Goal: Transaction & Acquisition: Purchase product/service

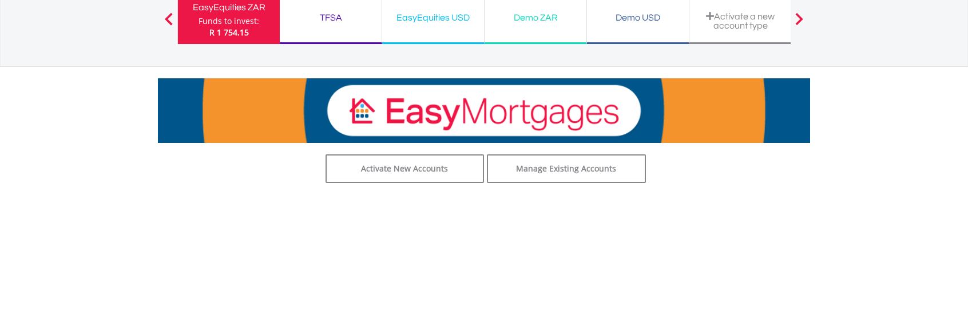
scroll to position [172, 0]
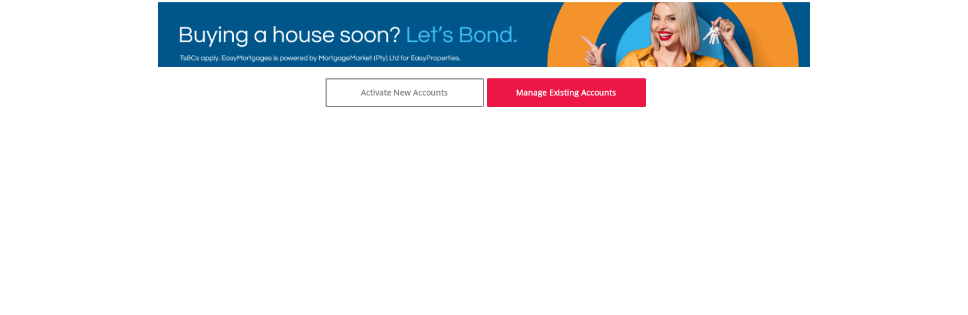
click at [576, 96] on link "Manage Existing Accounts" at bounding box center [566, 92] width 159 height 29
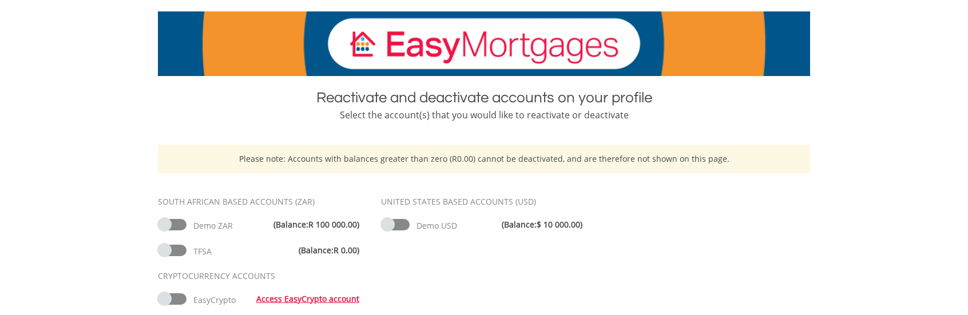
scroll to position [229, 0]
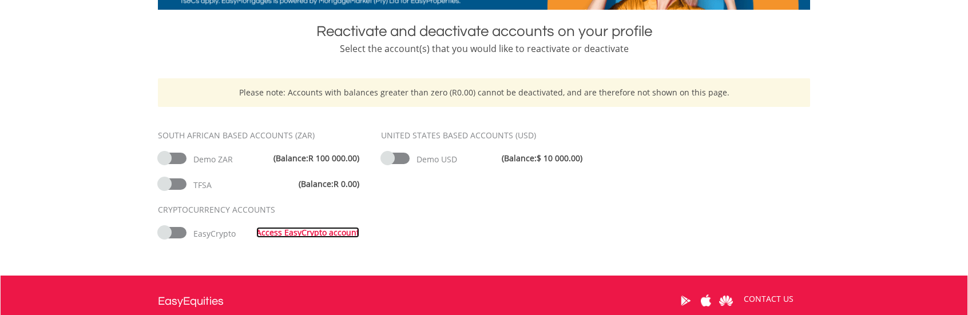
click at [304, 235] on link "Access EasyCrypto account" at bounding box center [307, 232] width 103 height 11
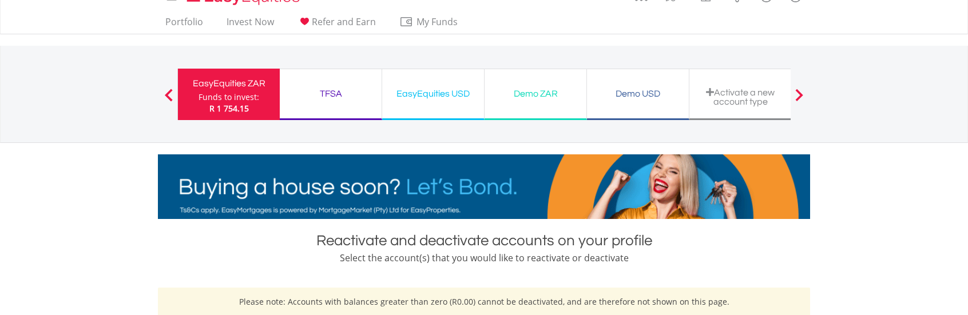
scroll to position [0, 0]
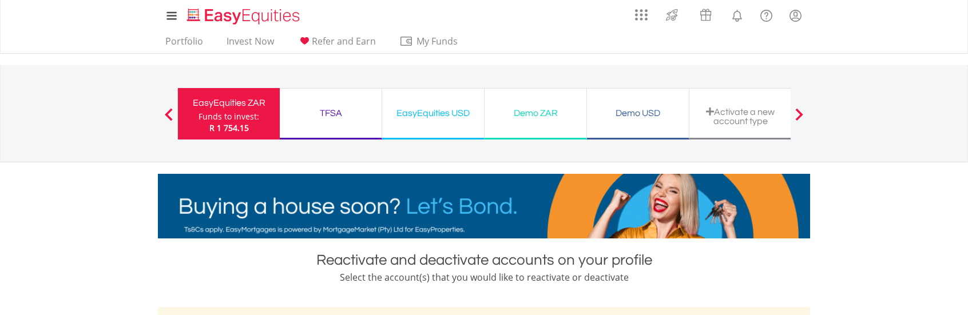
drag, startPoint x: 240, startPoint y: 115, endPoint x: 241, endPoint y: 121, distance: 6.4
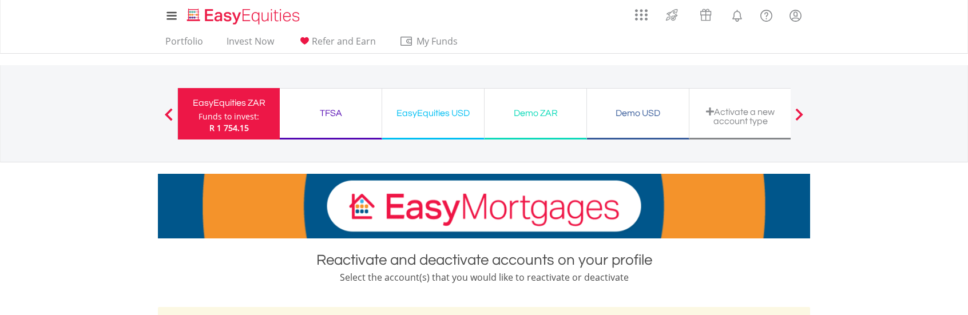
click at [240, 115] on div "Funds to invest:" at bounding box center [229, 116] width 61 height 11
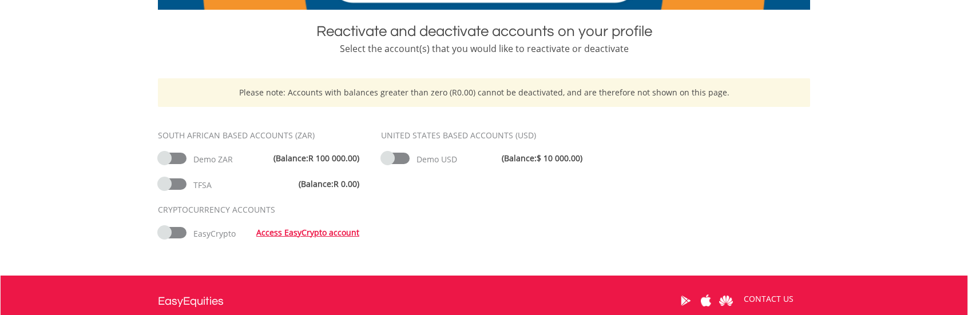
scroll to position [26, 0]
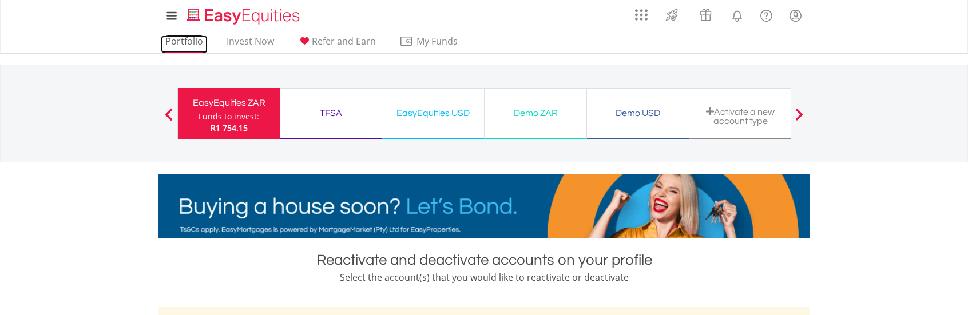
click at [187, 44] on link "Portfolio" at bounding box center [184, 44] width 47 height 18
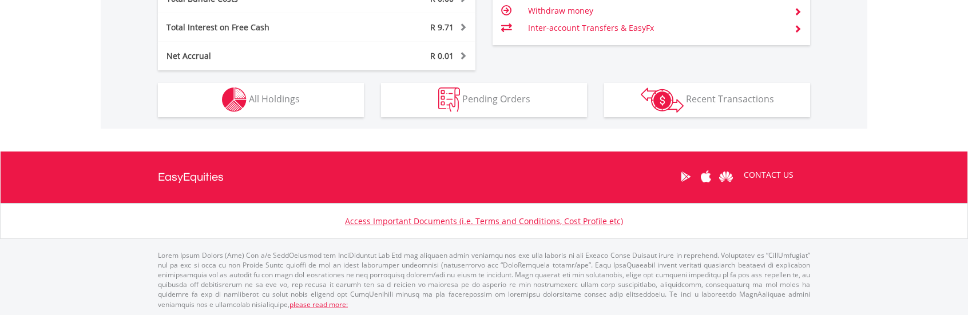
scroll to position [560, 0]
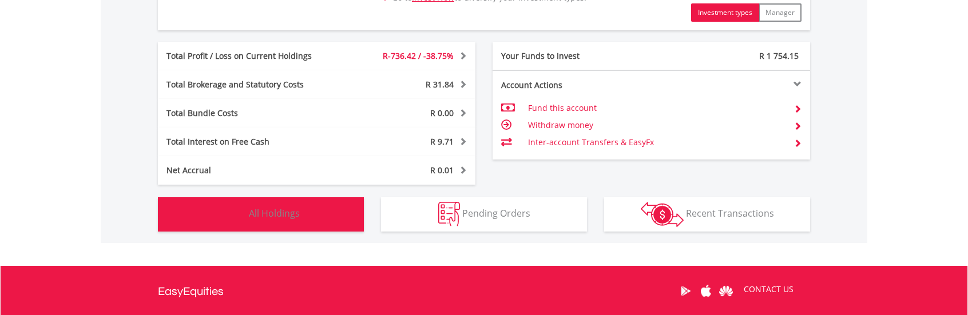
click at [303, 208] on button "Holdings All Holdings" at bounding box center [261, 214] width 206 height 34
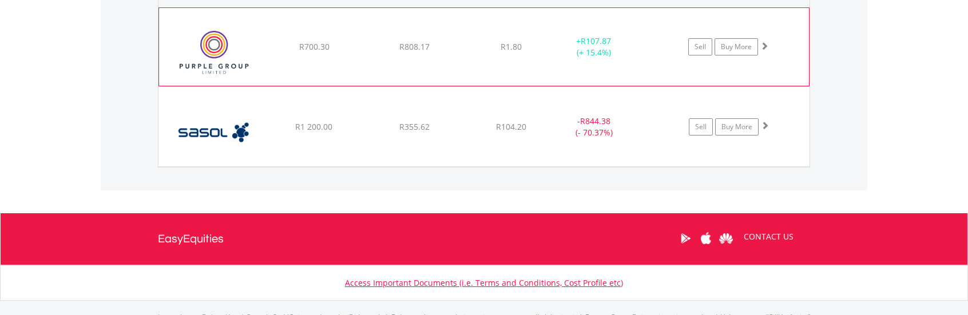
scroll to position [821, 0]
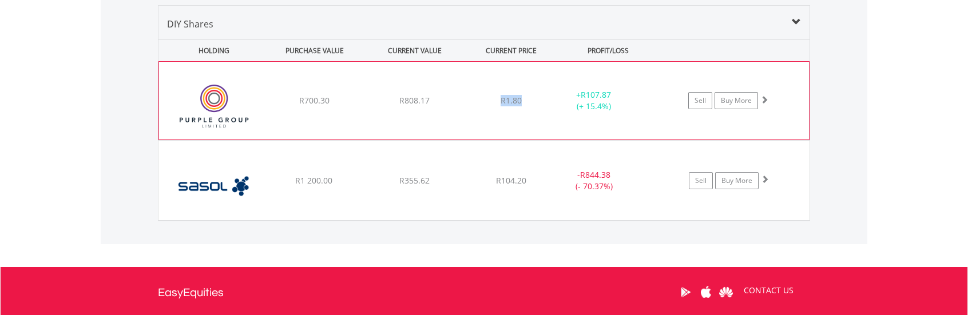
drag, startPoint x: 520, startPoint y: 101, endPoint x: 459, endPoint y: 100, distance: 60.7
click at [459, 100] on div "﻿ Purple Group Limited R700.30 R808.17 R1.80 + R107.87 (+ 15.4%) Sell Buy More" at bounding box center [484, 101] width 650 height 78
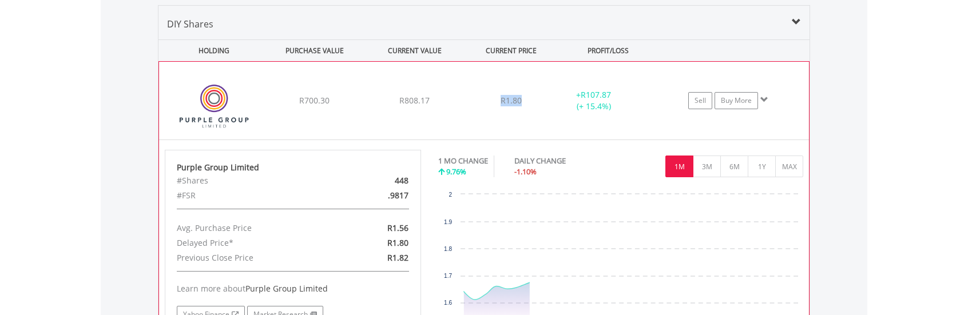
click at [470, 96] on div "R1.80" at bounding box center [511, 100] width 91 height 11
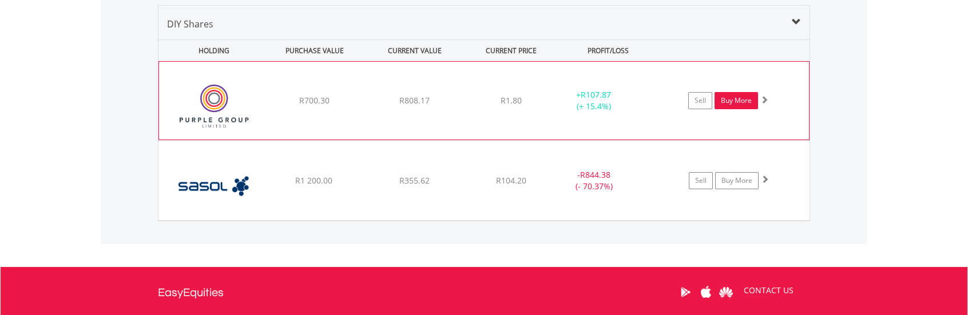
click at [737, 101] on link "Buy More" at bounding box center [736, 100] width 43 height 17
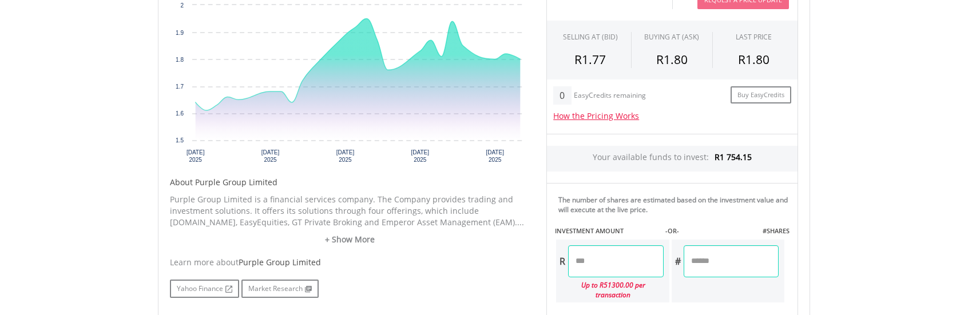
scroll to position [458, 0]
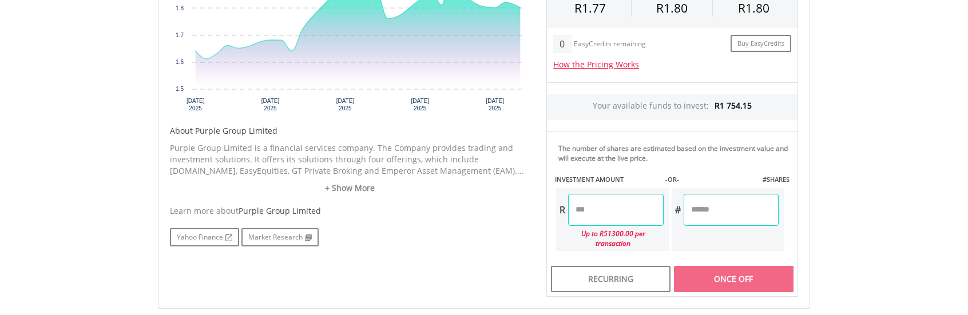
click at [607, 209] on input "number" at bounding box center [615, 210] width 95 height 32
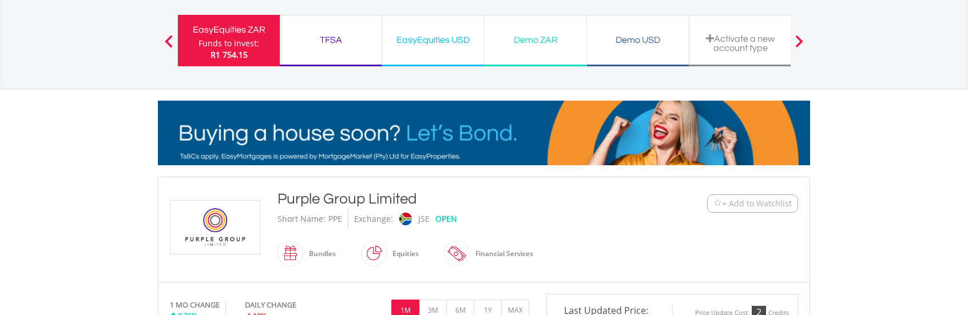
scroll to position [0, 0]
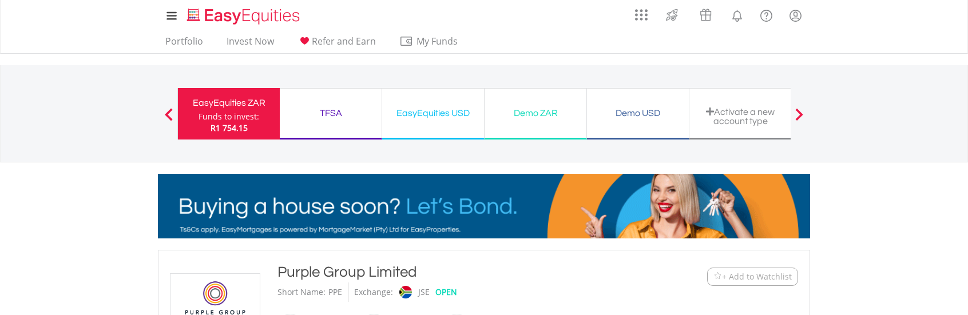
click at [413, 108] on div "EasyEquities USD" at bounding box center [433, 113] width 88 height 16
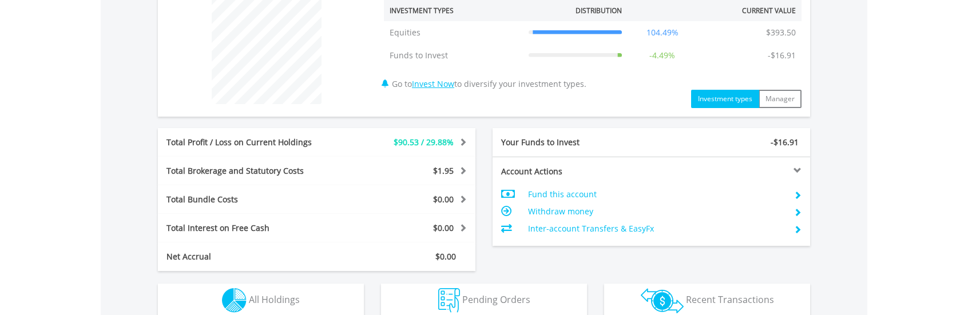
scroll to position [515, 0]
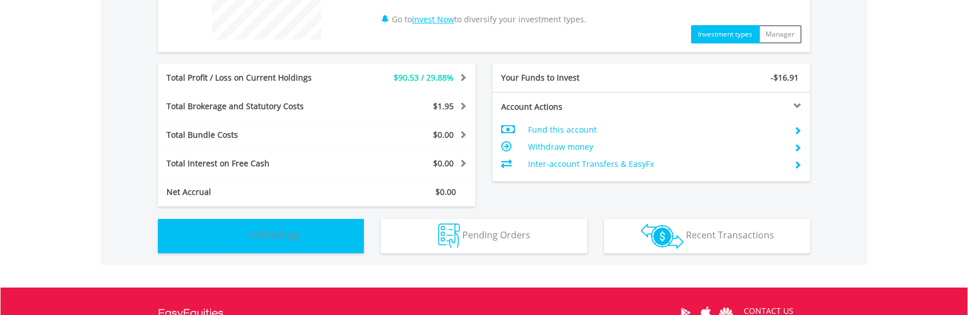
click at [251, 232] on span "All Holdings" at bounding box center [274, 235] width 51 height 13
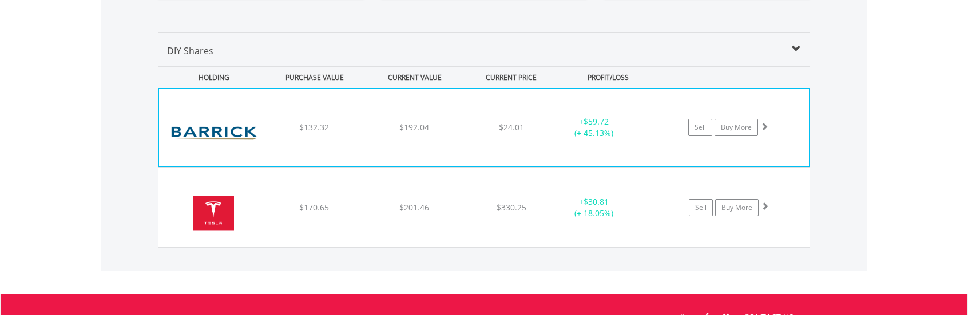
scroll to position [740, 0]
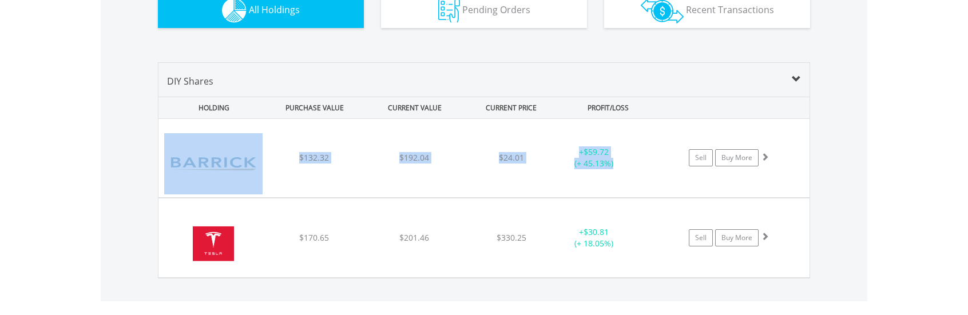
drag, startPoint x: 619, startPoint y: 162, endPoint x: 142, endPoint y: 171, distance: 476.7
click at [142, 171] on div "Value View Share View DIY Shares HOLDING PURCHASE VALUE CURRENT VALUE CURRENT P…" at bounding box center [484, 170] width 767 height 262
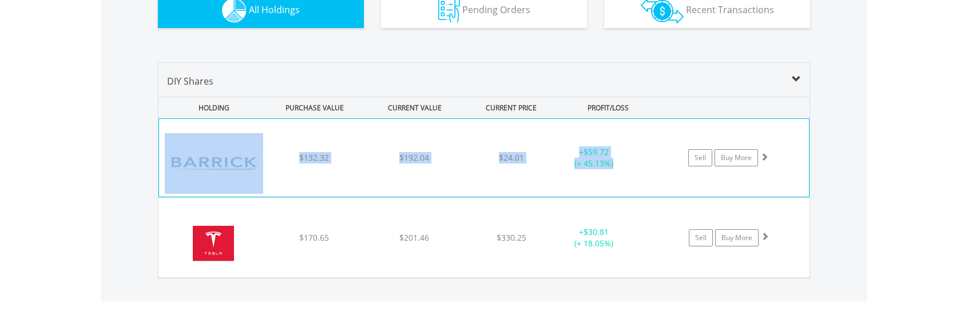
click at [430, 192] on div "﻿ Barrick Mining Corp $132.32 $192.04 $24.01 + $59.72 (+ 45.13%) Sell Buy More" at bounding box center [484, 158] width 650 height 78
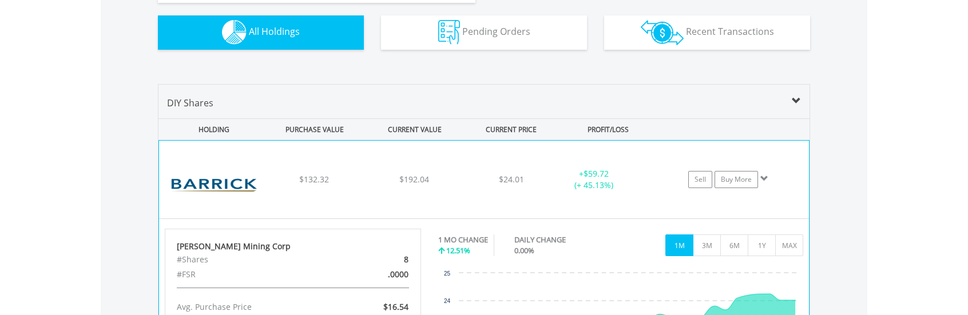
scroll to position [744, 0]
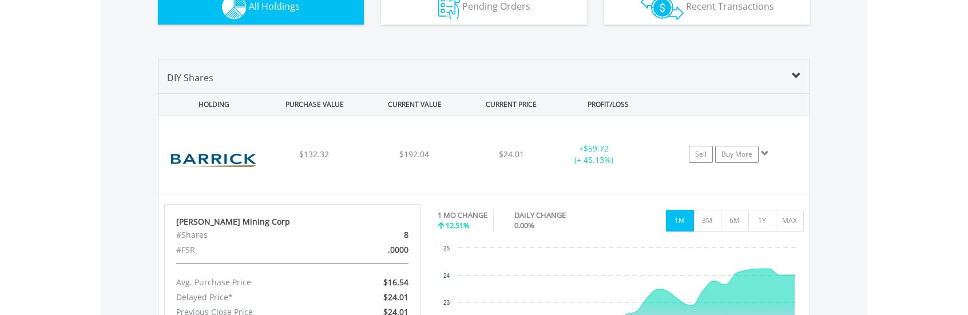
click at [801, 72] on div "DIY Shares" at bounding box center [483, 82] width 651 height 22
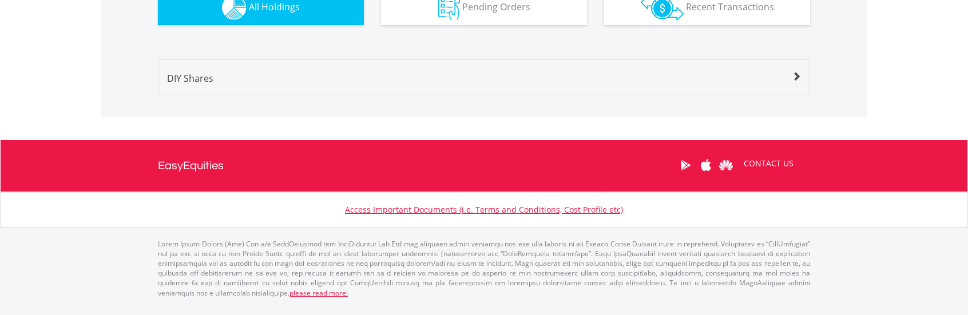
scroll to position [731, 0]
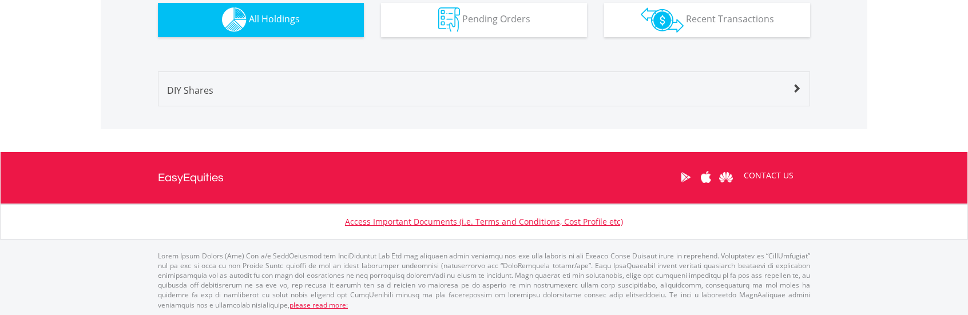
click at [801, 72] on div "DIY Shares HOLDING PURCHASE VALUE CURRENT VALUE CURRENT PRICE PROFIT/LOSS ﻿ Bar…" at bounding box center [484, 89] width 652 height 35
click at [797, 90] on span at bounding box center [796, 88] width 9 height 9
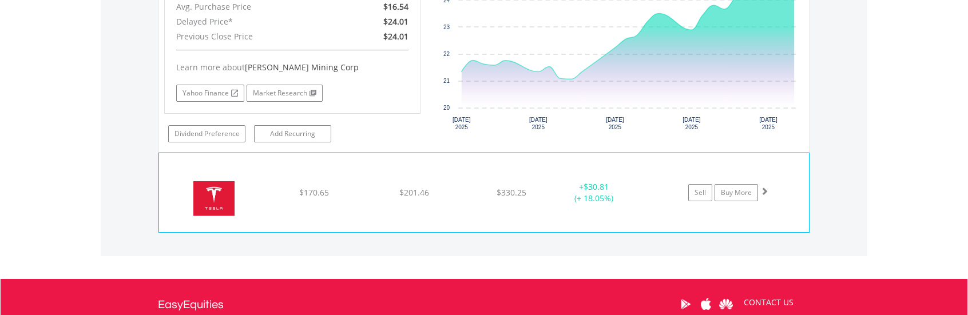
scroll to position [1087, 0]
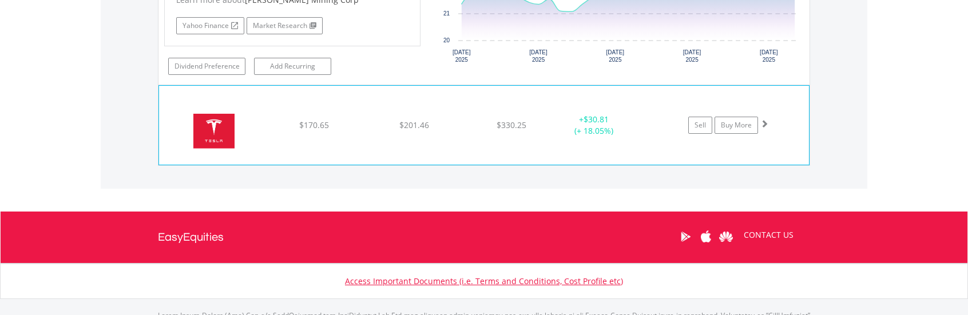
click at [766, 121] on span at bounding box center [764, 124] width 8 height 8
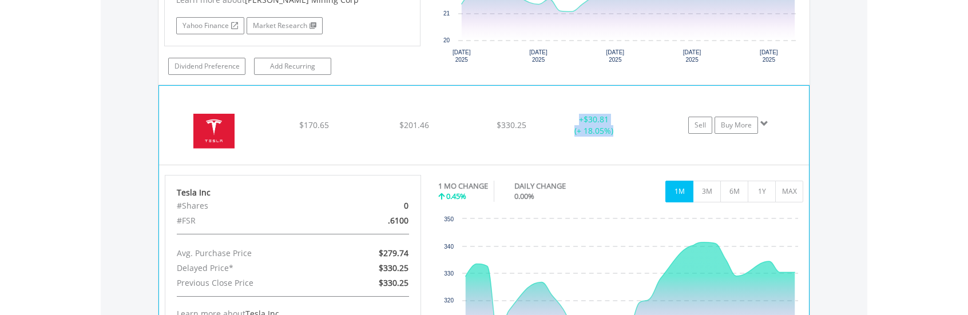
drag, startPoint x: 618, startPoint y: 124, endPoint x: 540, endPoint y: 124, distance: 77.8
